Goal: Information Seeking & Learning: Learn about a topic

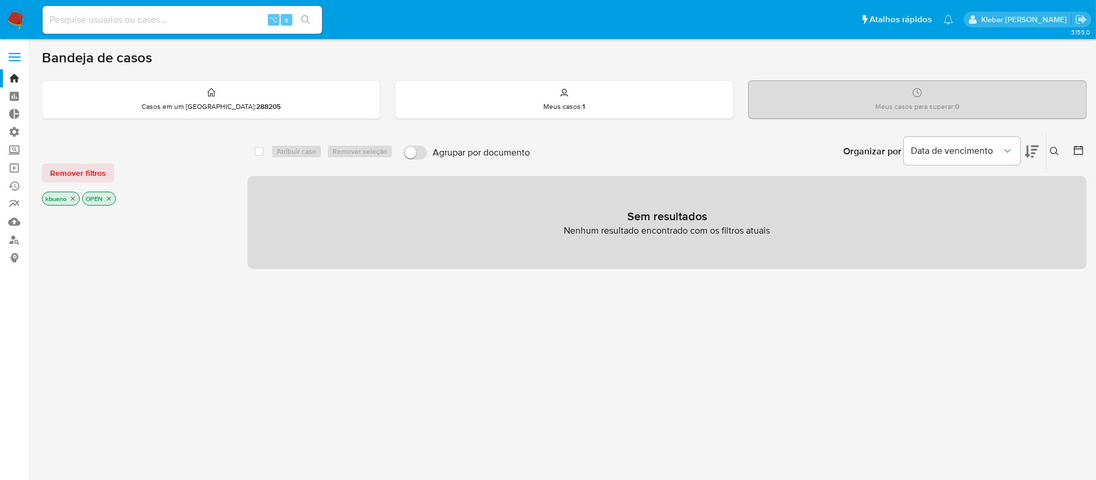
click at [105, 19] on input at bounding box center [182, 19] width 279 height 15
paste input "2623772845"
type input "2623772845"
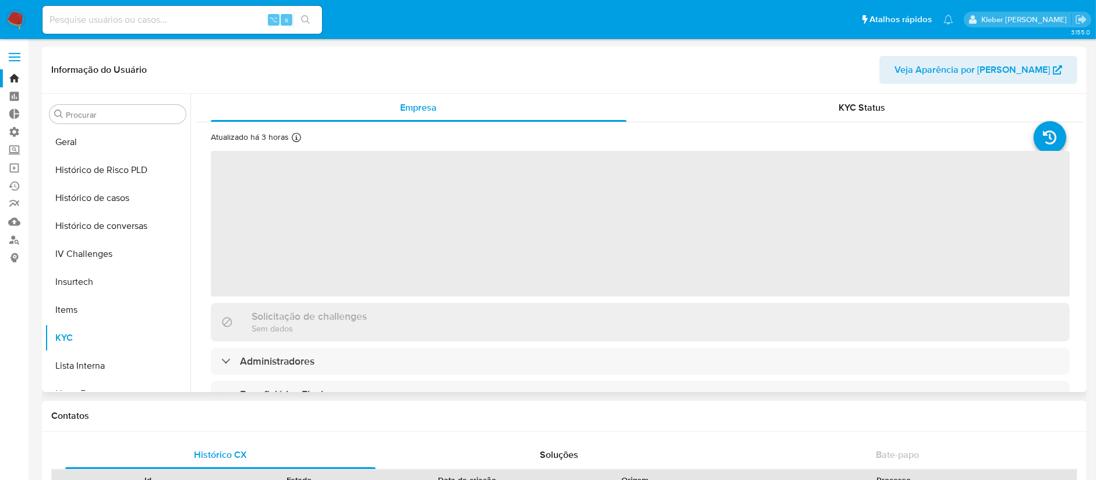
scroll to position [519, 0]
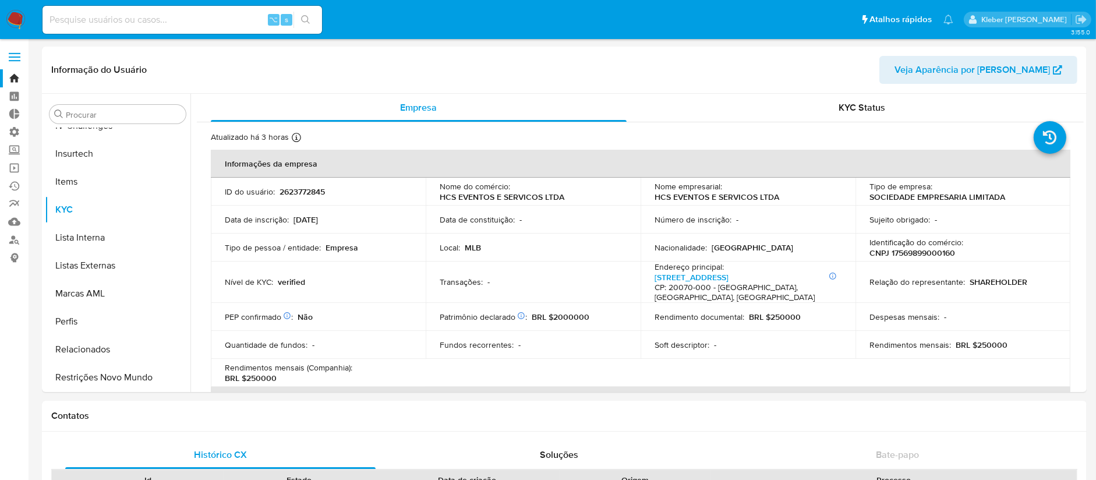
select select "10"
drag, startPoint x: 438, startPoint y: 198, endPoint x: 579, endPoint y: 196, distance: 140.3
click at [579, 196] on div "Nome do comércio : HCS EVENTOS E SERVICOS LTDA" at bounding box center [533, 191] width 187 height 21
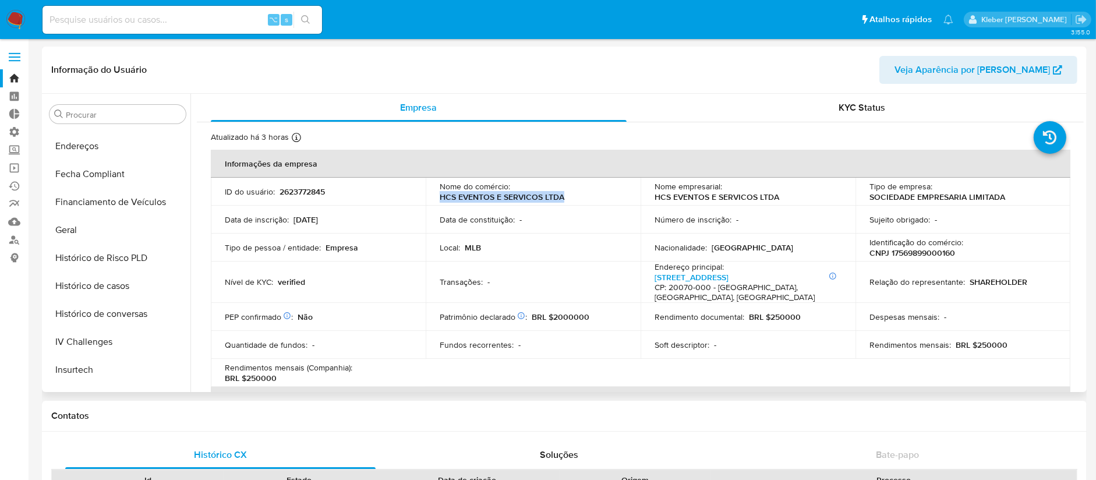
scroll to position [293, 0]
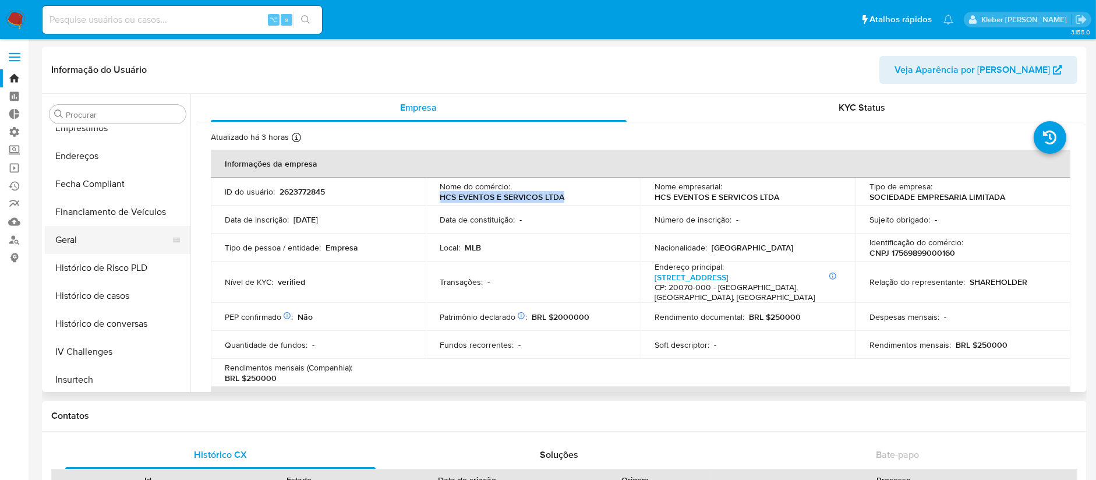
click at [90, 245] on button "Geral" at bounding box center [113, 240] width 136 height 28
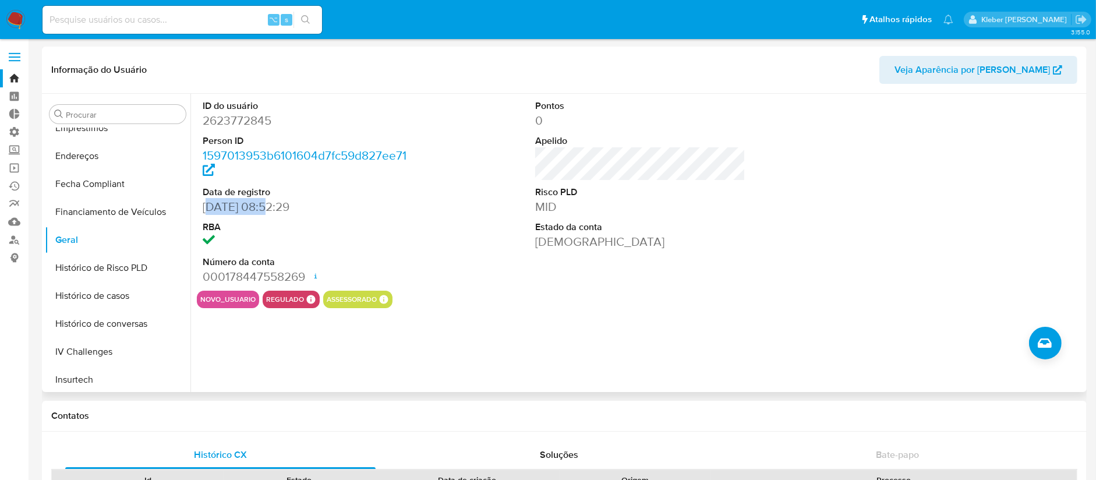
drag, startPoint x: 206, startPoint y: 210, endPoint x: 267, endPoint y: 207, distance: 61.2
click at [267, 207] on dd "[DATE] 08:52:29" at bounding box center [308, 207] width 210 height 16
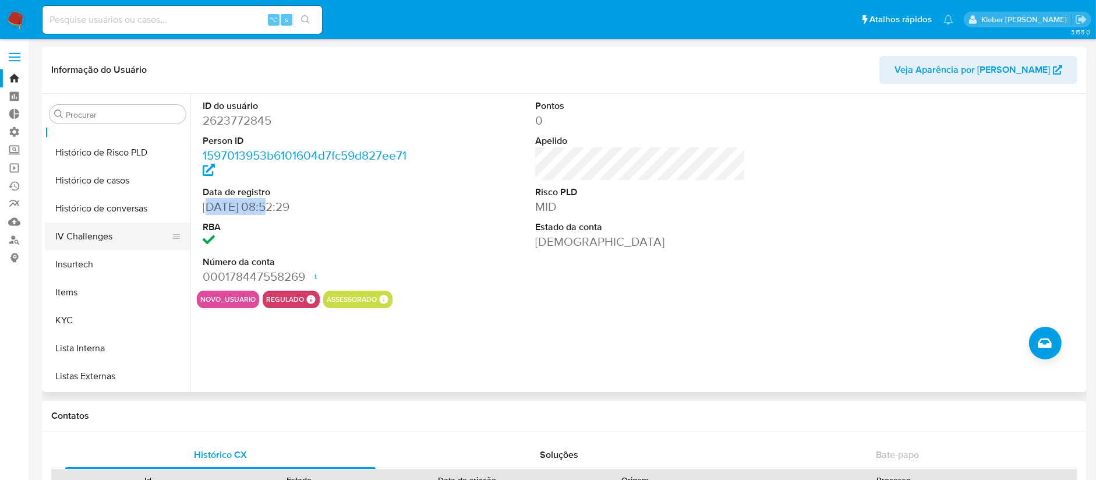
scroll to position [412, 0]
click at [91, 318] on button "KYC" at bounding box center [113, 317] width 136 height 28
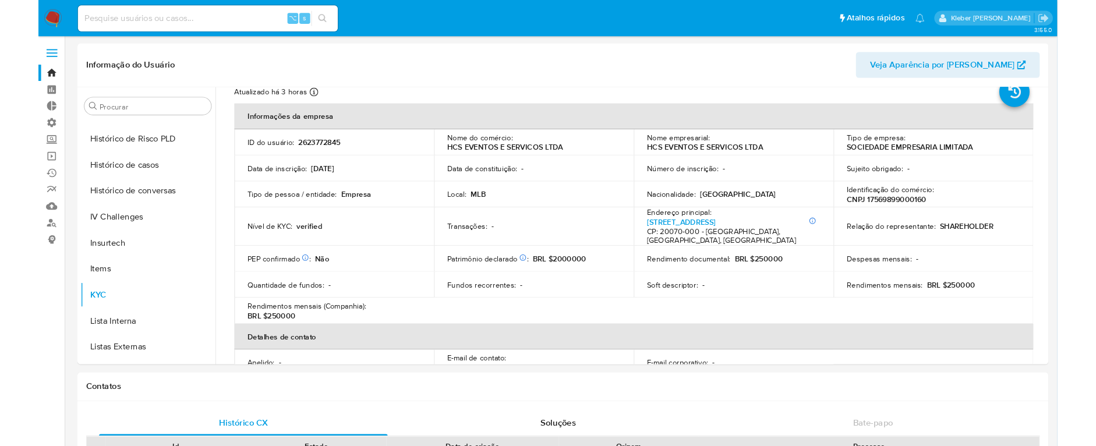
scroll to position [41, 0]
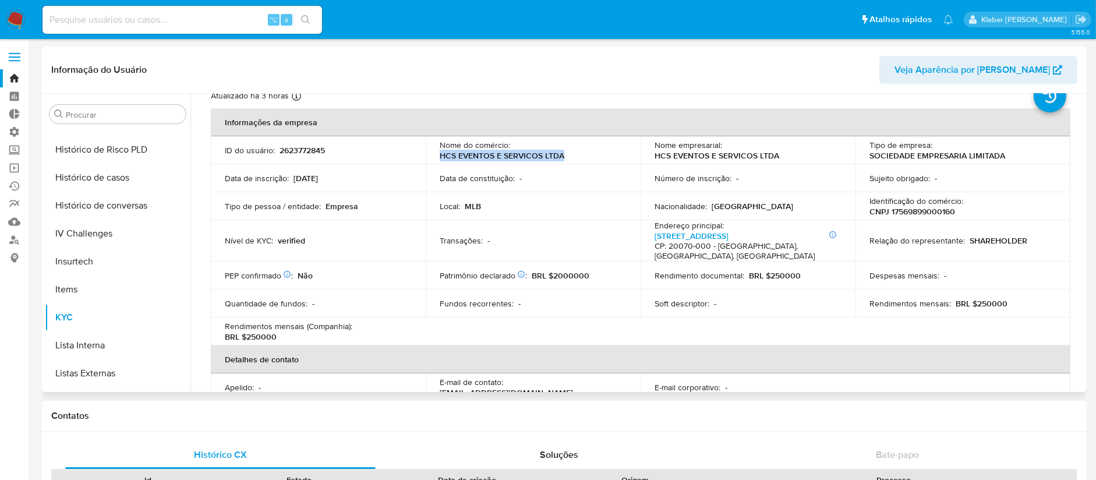
drag, startPoint x: 438, startPoint y: 155, endPoint x: 573, endPoint y: 156, distance: 134.5
click at [573, 156] on div "Nome do comércio : HCS EVENTOS E SERVICOS LTDA" at bounding box center [533, 150] width 187 height 21
copy p "HCS EVENTOS E SERVICOS LTDA"
click at [913, 211] on p "CNPJ 17569899000160" at bounding box center [912, 211] width 86 height 10
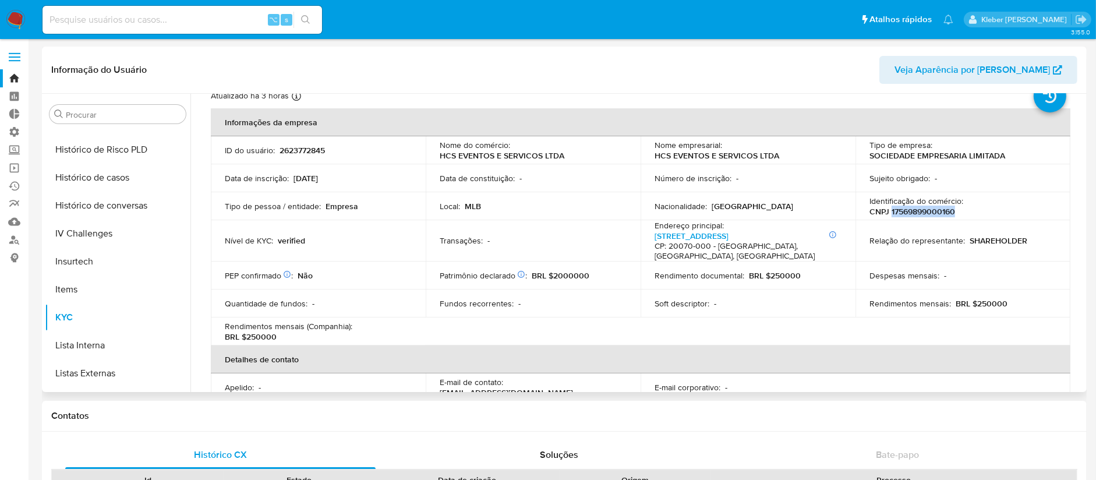
copy p "17569899000160"
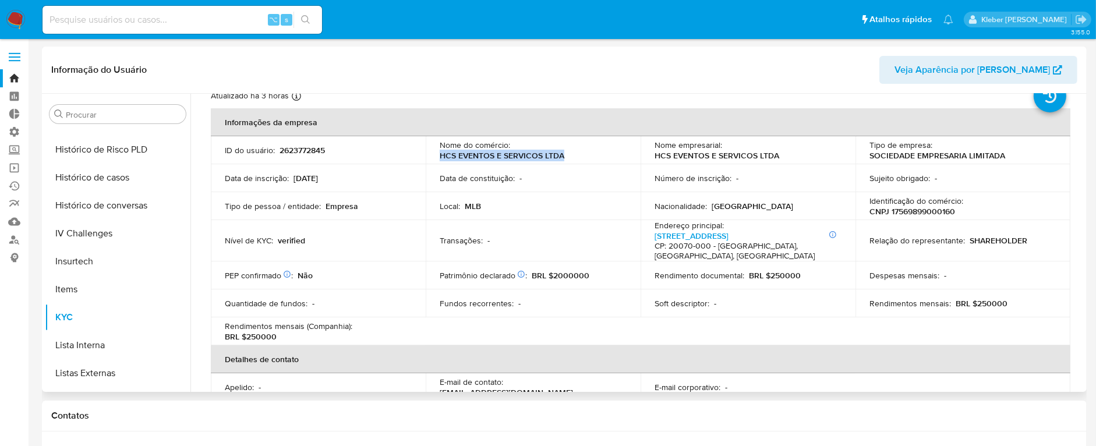
drag, startPoint x: 525, startPoint y: 155, endPoint x: 563, endPoint y: 154, distance: 37.8
click at [563, 154] on div "Nome do comércio : HCS EVENTOS E SERVICOS LTDA" at bounding box center [533, 150] width 187 height 21
drag, startPoint x: 557, startPoint y: 276, endPoint x: 571, endPoint y: 274, distance: 14.1
click at [571, 274] on p "BRL $2000000" at bounding box center [561, 275] width 58 height 10
click at [574, 275] on p "BRL $2000000" at bounding box center [561, 275] width 58 height 10
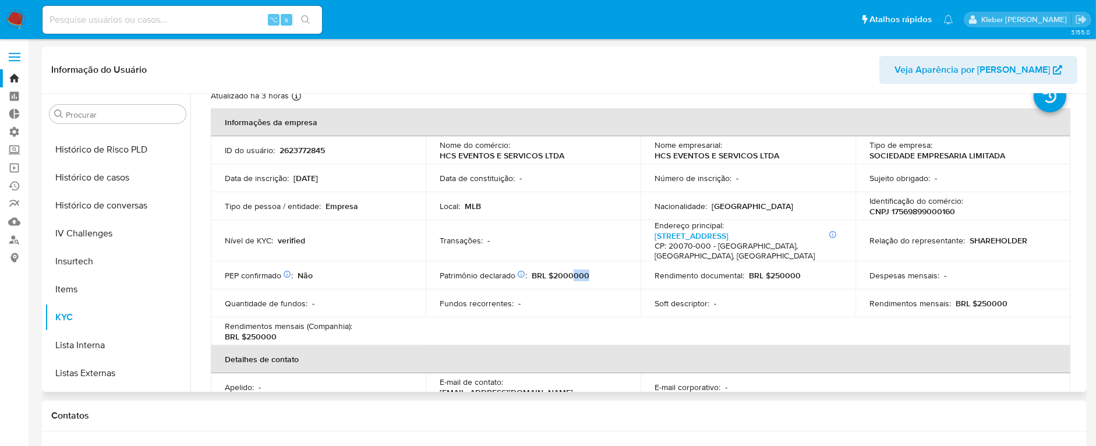
drag, startPoint x: 572, startPoint y: 275, endPoint x: 596, endPoint y: 275, distance: 23.3
click at [596, 275] on div "Patrimônio declarado Conformado por Bens móveis Não Participação dos sócios Não…" at bounding box center [533, 275] width 187 height 10
drag, startPoint x: 245, startPoint y: 337, endPoint x: 293, endPoint y: 335, distance: 47.8
click at [293, 335] on div "Rendimentos mensais (Companhia) : BRL $250000" at bounding box center [318, 331] width 187 height 21
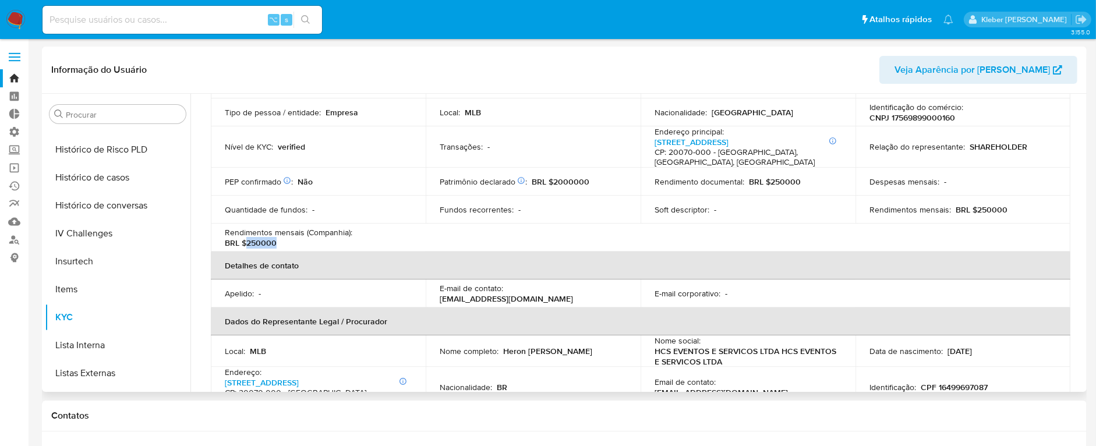
scroll to position [281, 0]
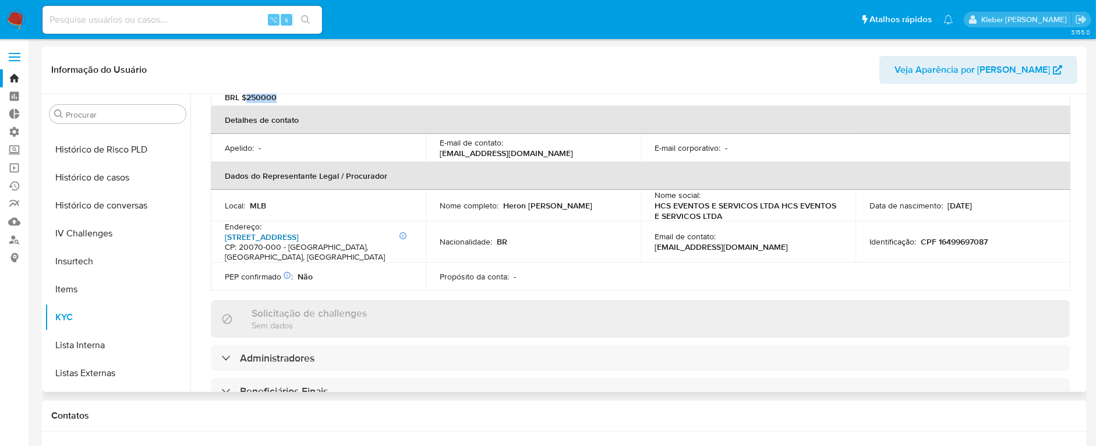
click at [299, 235] on link "[STREET_ADDRESS]" at bounding box center [262, 237] width 74 height 12
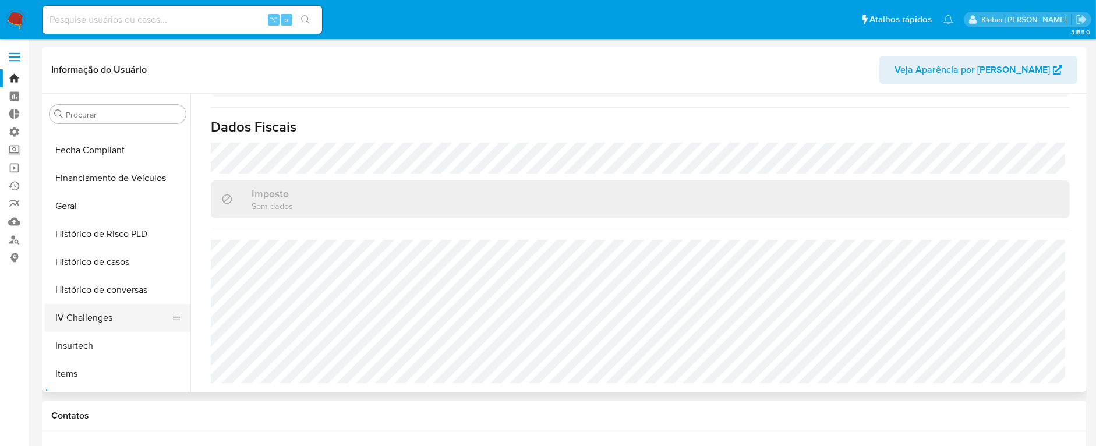
scroll to position [314, 0]
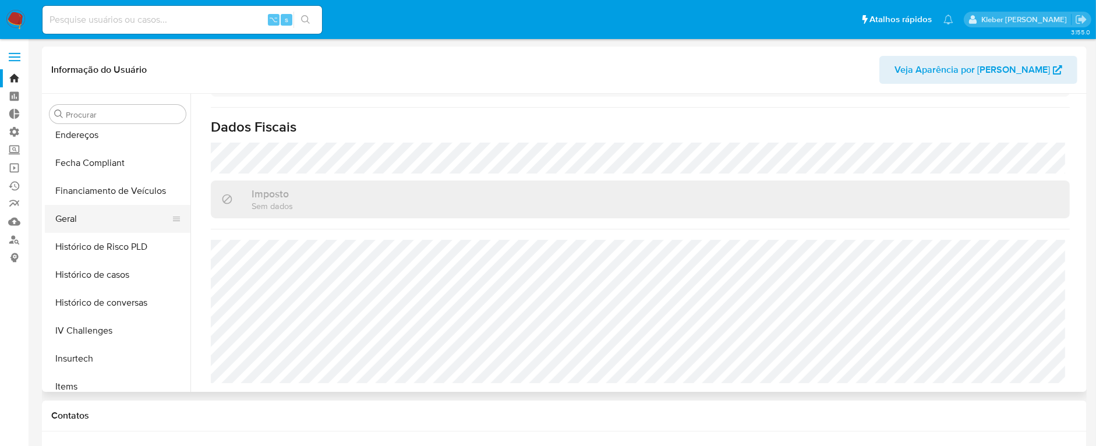
click at [91, 220] on button "Geral" at bounding box center [113, 219] width 136 height 28
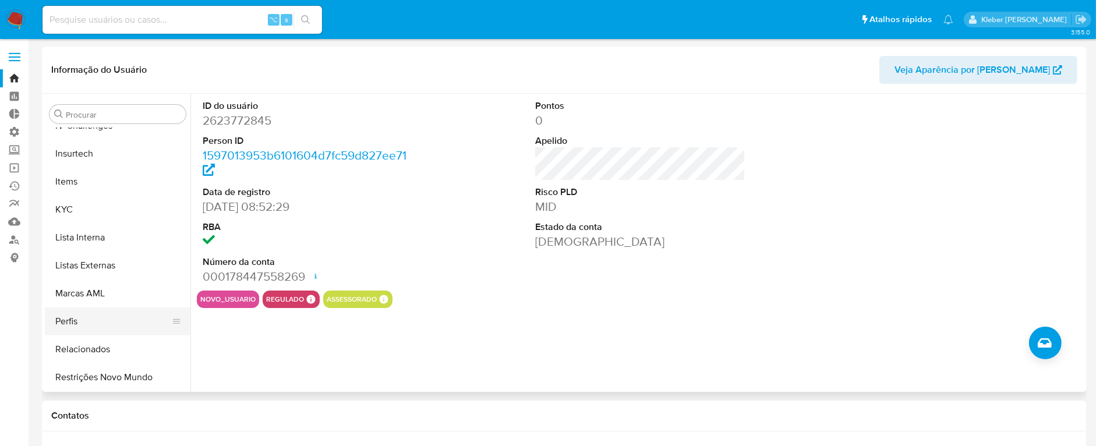
scroll to position [520, 0]
click at [84, 206] on button "KYC" at bounding box center [113, 209] width 136 height 28
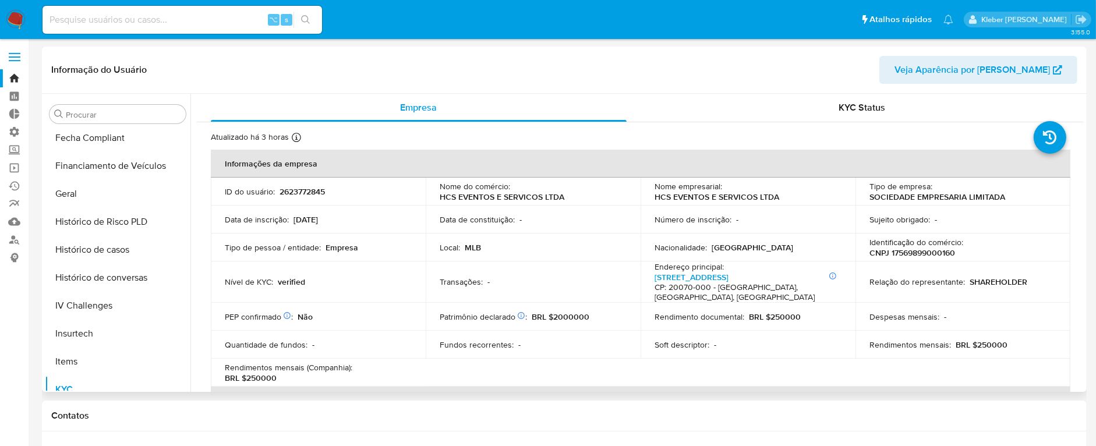
scroll to position [336, 0]
click at [82, 196] on button "Geral" at bounding box center [113, 197] width 136 height 28
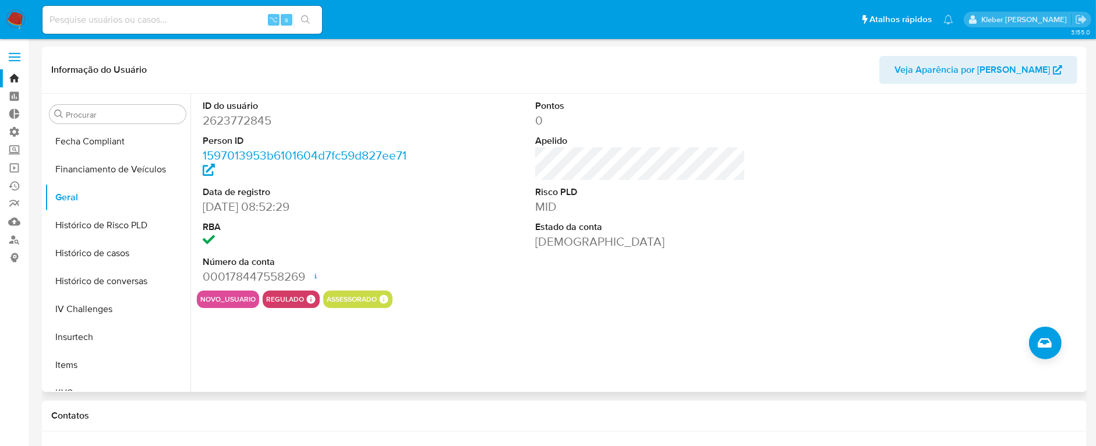
click at [253, 121] on dd "2623772845" at bounding box center [308, 120] width 210 height 16
copy dd "2623772845"
